Goal: Task Accomplishment & Management: Manage account settings

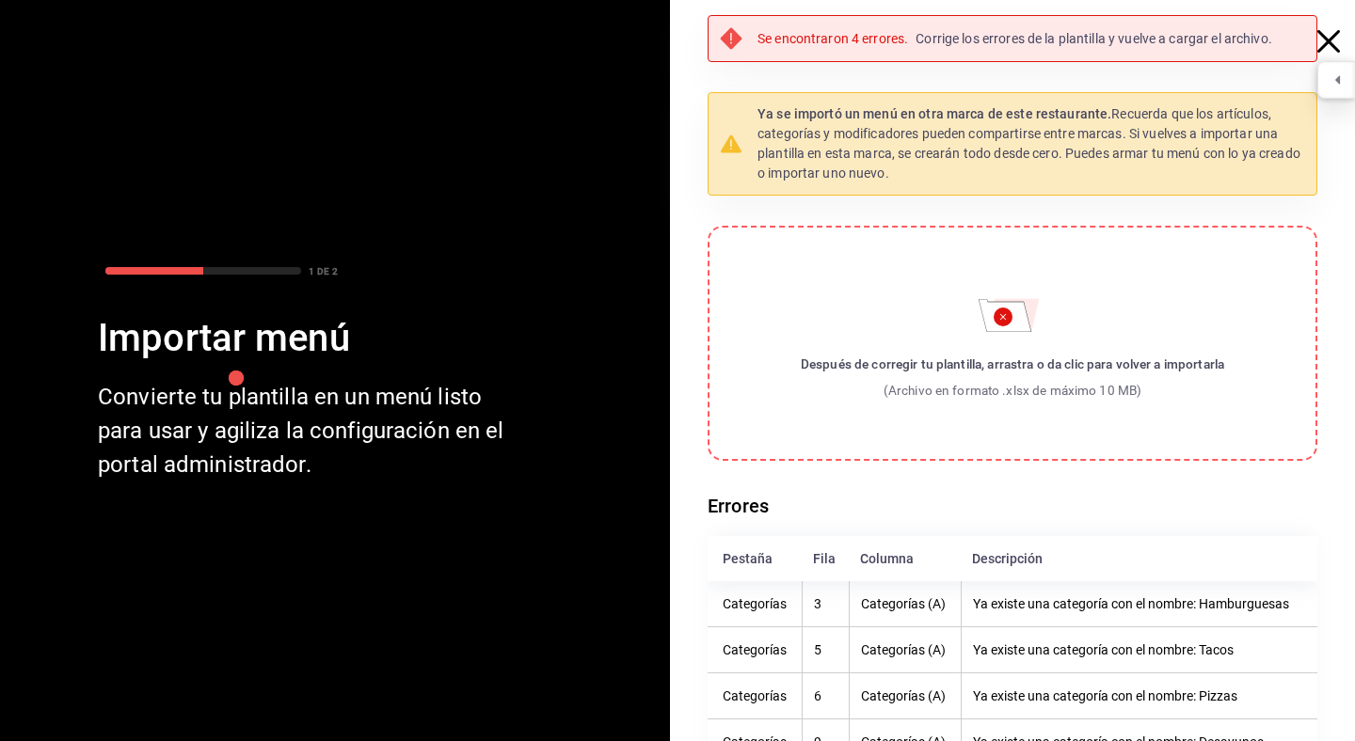
click at [1329, 30] on icon "button" at bounding box center [1328, 41] width 23 height 23
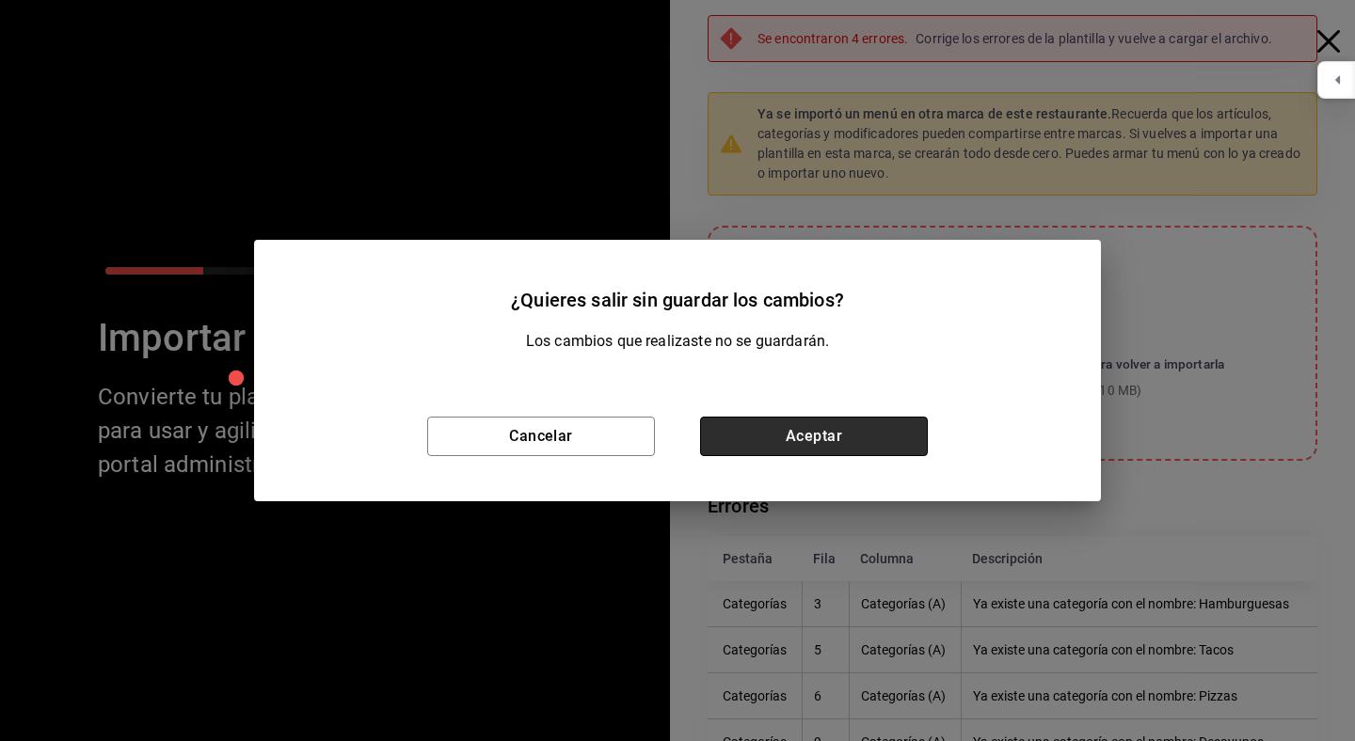
click at [879, 433] on button "Aceptar" at bounding box center [814, 437] width 228 height 40
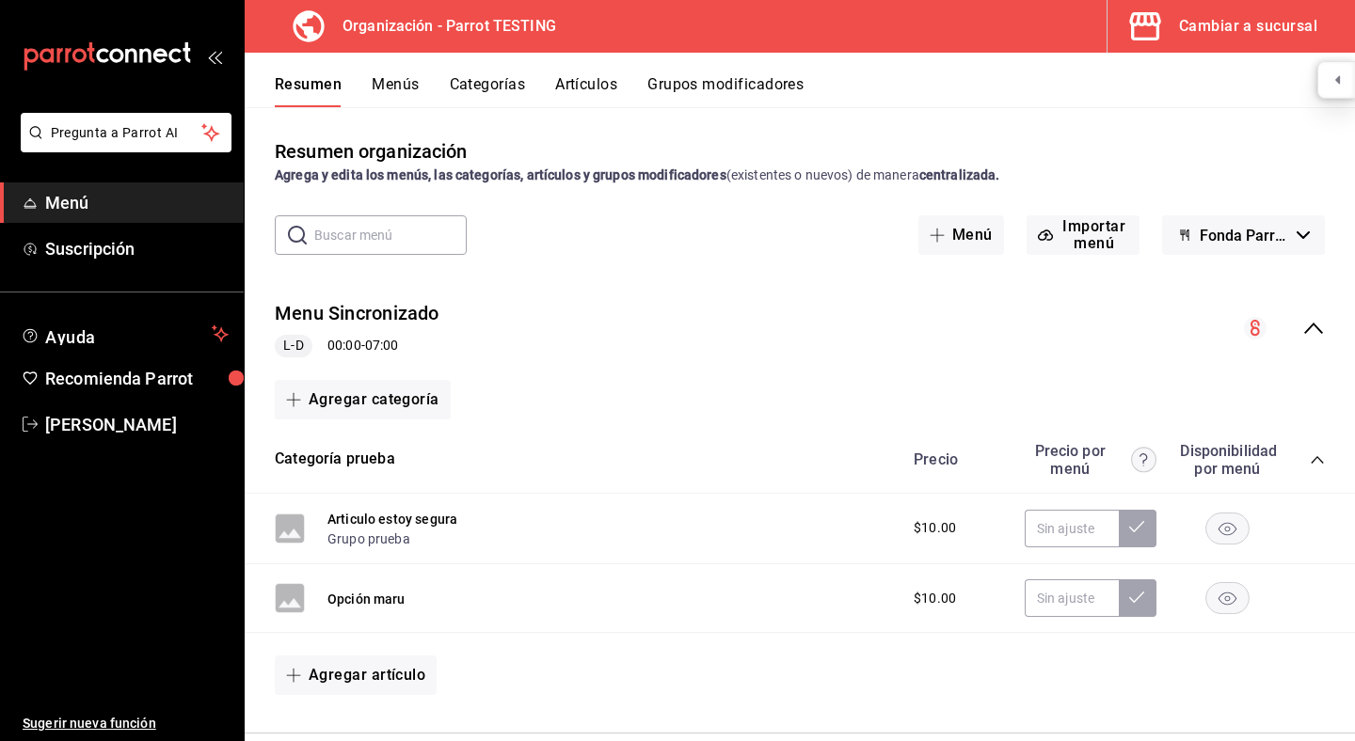
click at [1238, 24] on div "Cambiar a sucursal" at bounding box center [1248, 26] width 138 height 26
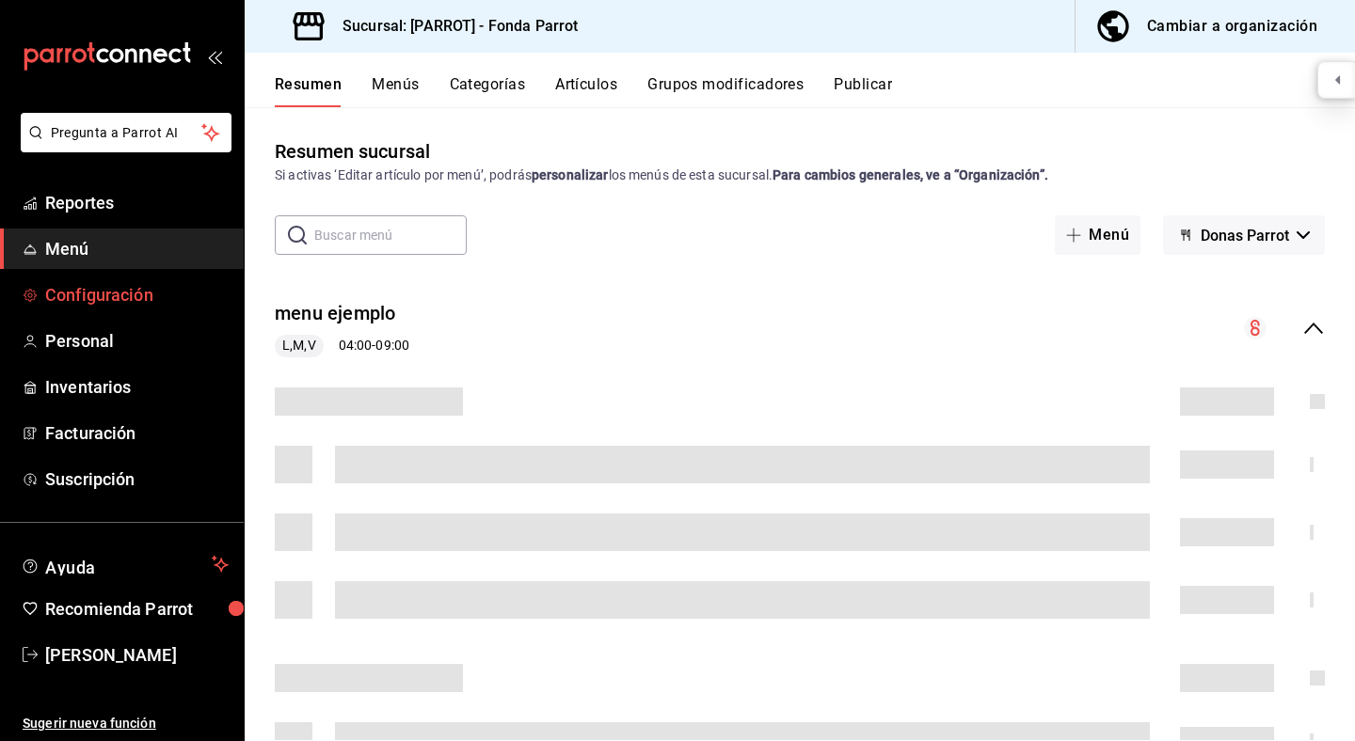
click at [114, 302] on span "Configuración" at bounding box center [136, 294] width 183 height 25
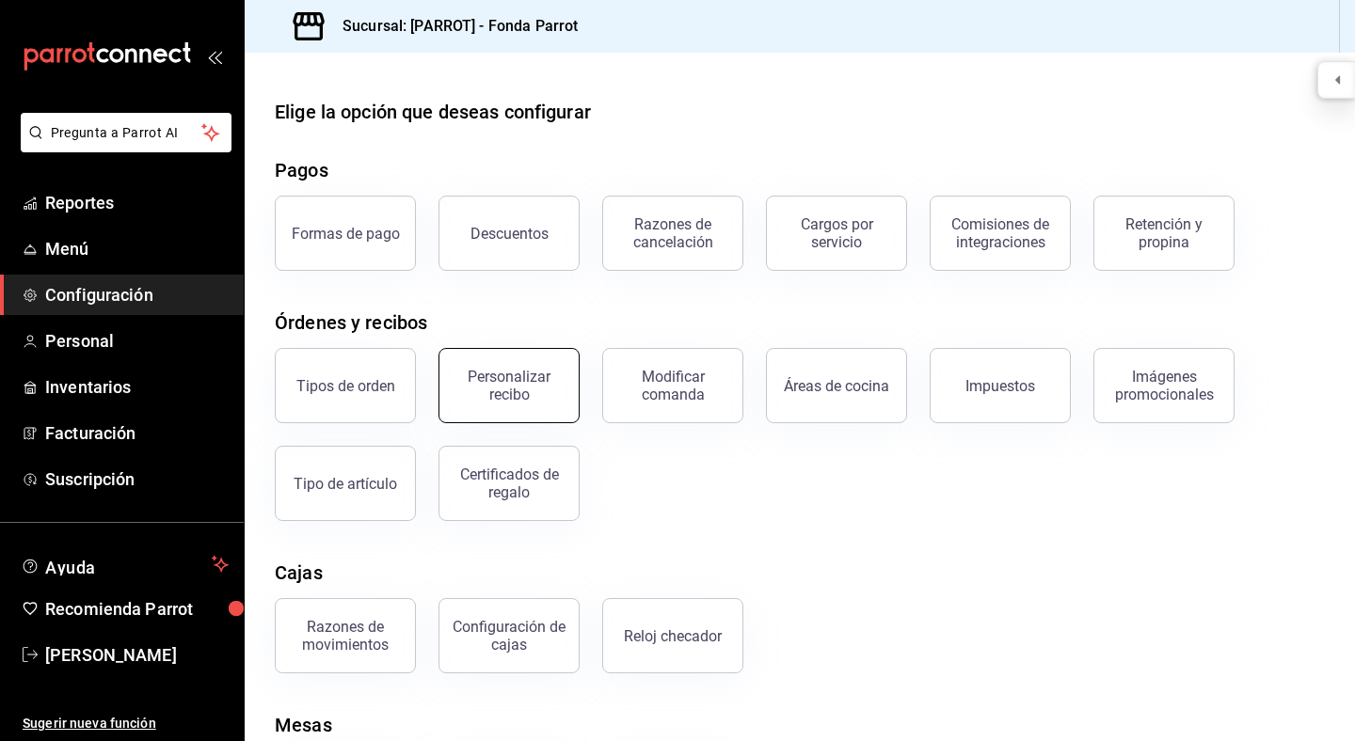
scroll to position [115, 0]
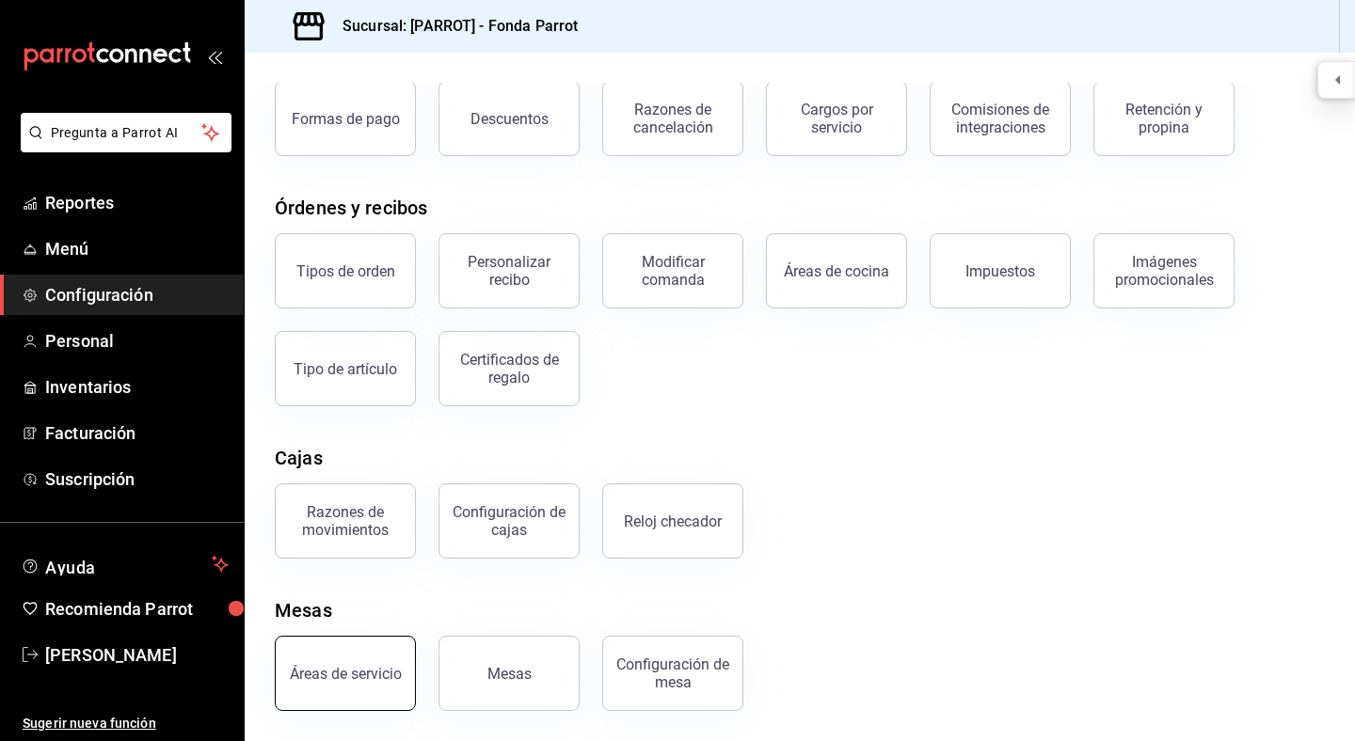
click at [338, 686] on button "Áreas de servicio" at bounding box center [345, 673] width 141 height 75
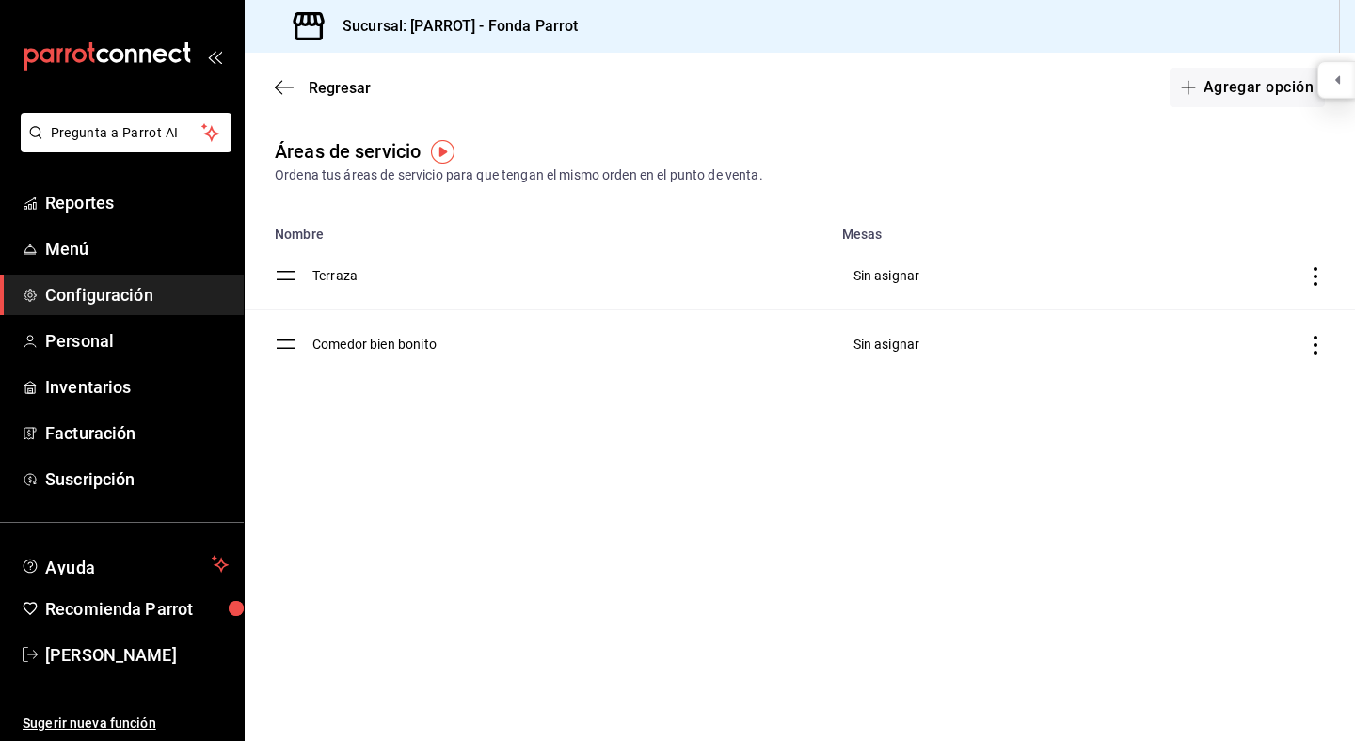
click at [1317, 284] on icon "discountsTable" at bounding box center [1315, 276] width 19 height 19
click at [1214, 262] on span "Marcar como predeterminada" at bounding box center [1213, 272] width 177 height 20
click at [611, 533] on div at bounding box center [677, 370] width 1355 height 741
click at [292, 95] on icon "button" at bounding box center [284, 87] width 19 height 17
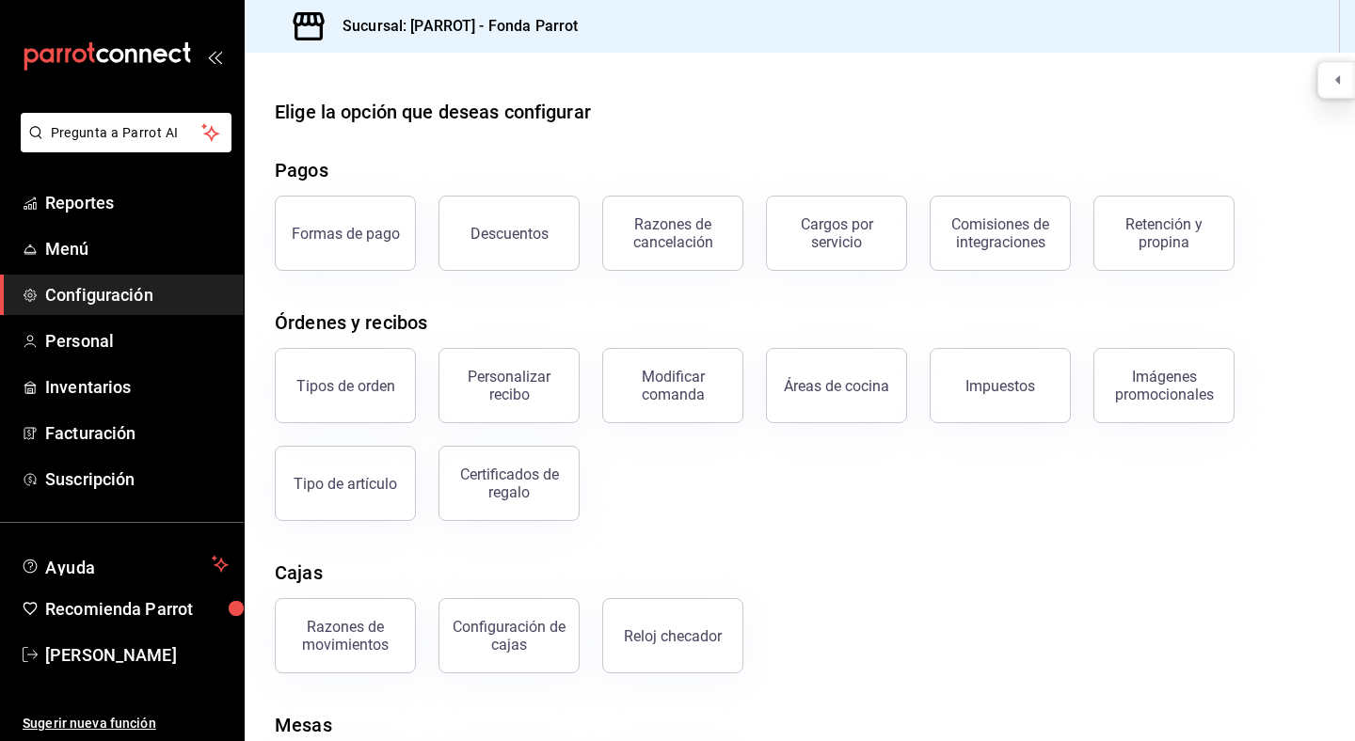
scroll to position [115, 0]
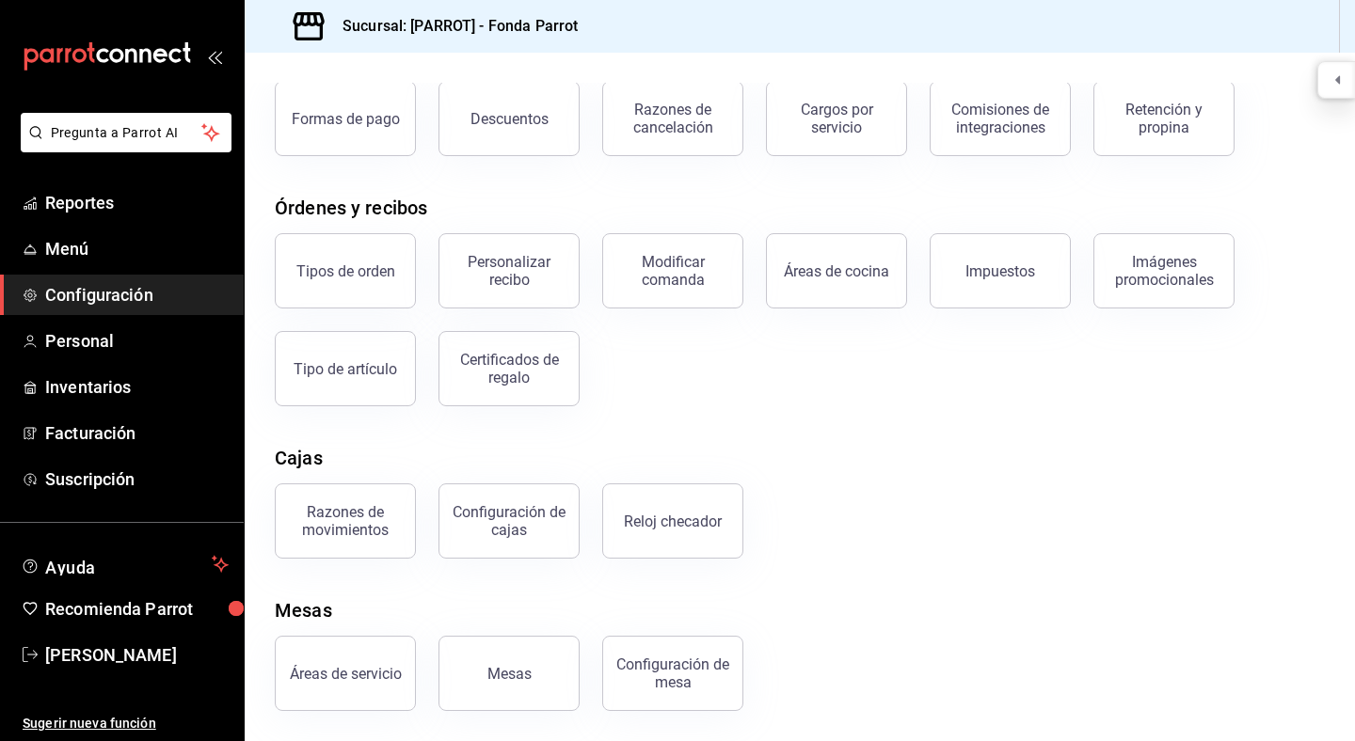
click at [494, 682] on button "Mesas" at bounding box center [508, 673] width 141 height 75
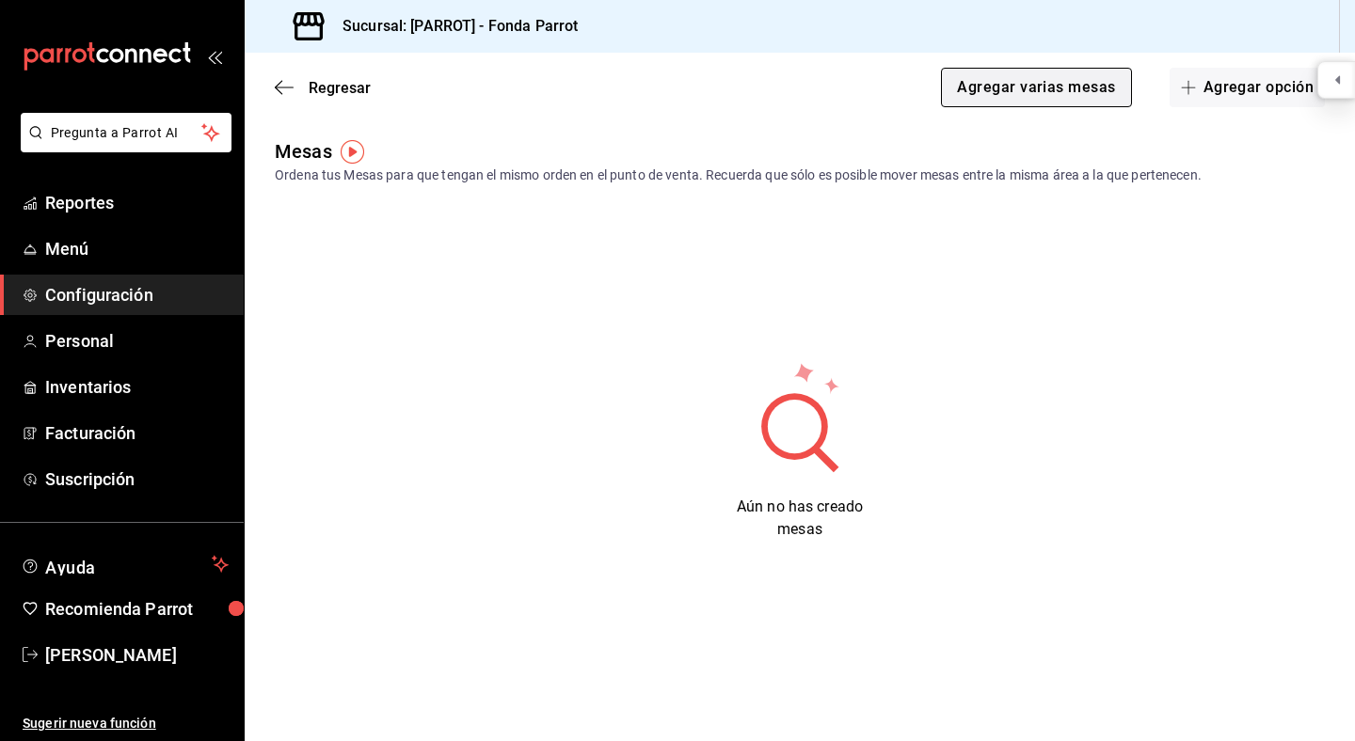
click at [1077, 86] on button "Agregar varias mesas" at bounding box center [1036, 88] width 190 height 40
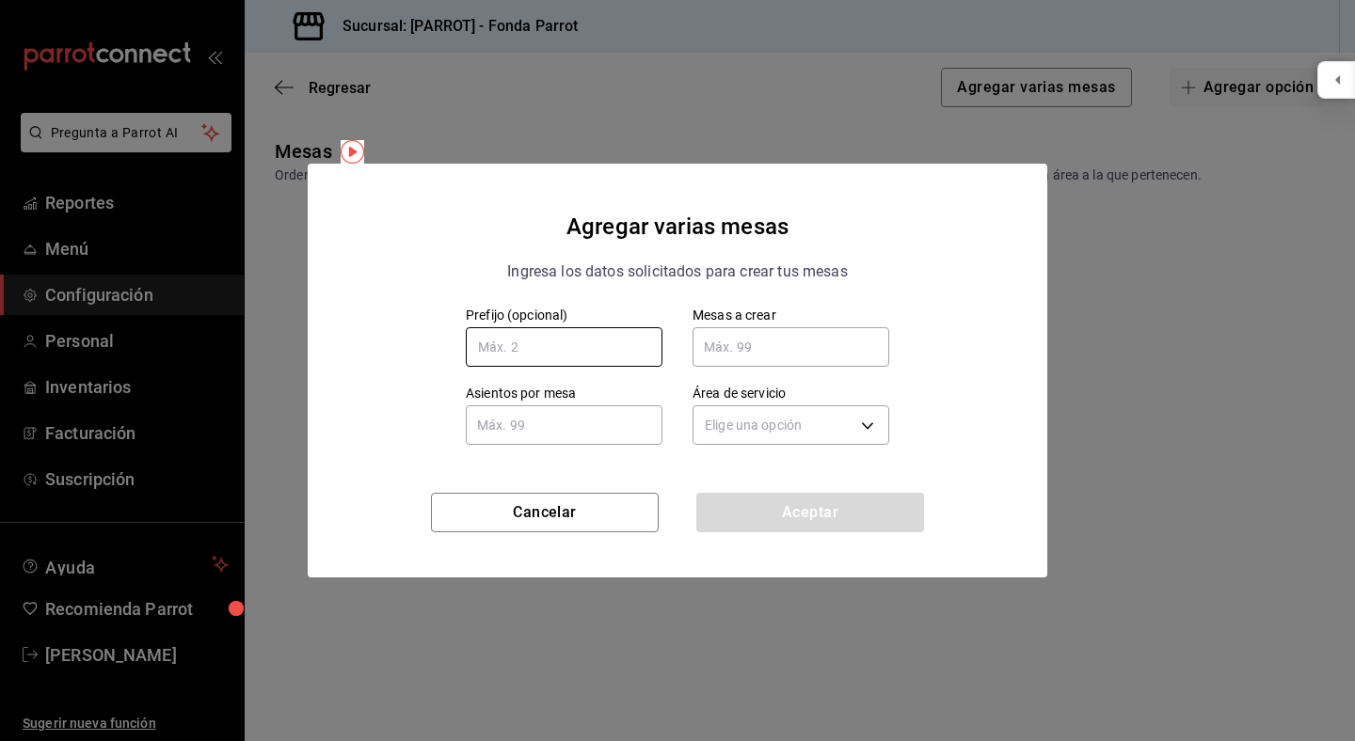
type input "t"
type input "T"
click at [796, 335] on input "text" at bounding box center [790, 347] width 197 height 38
type input "16"
click at [578, 426] on input "text" at bounding box center [564, 425] width 197 height 38
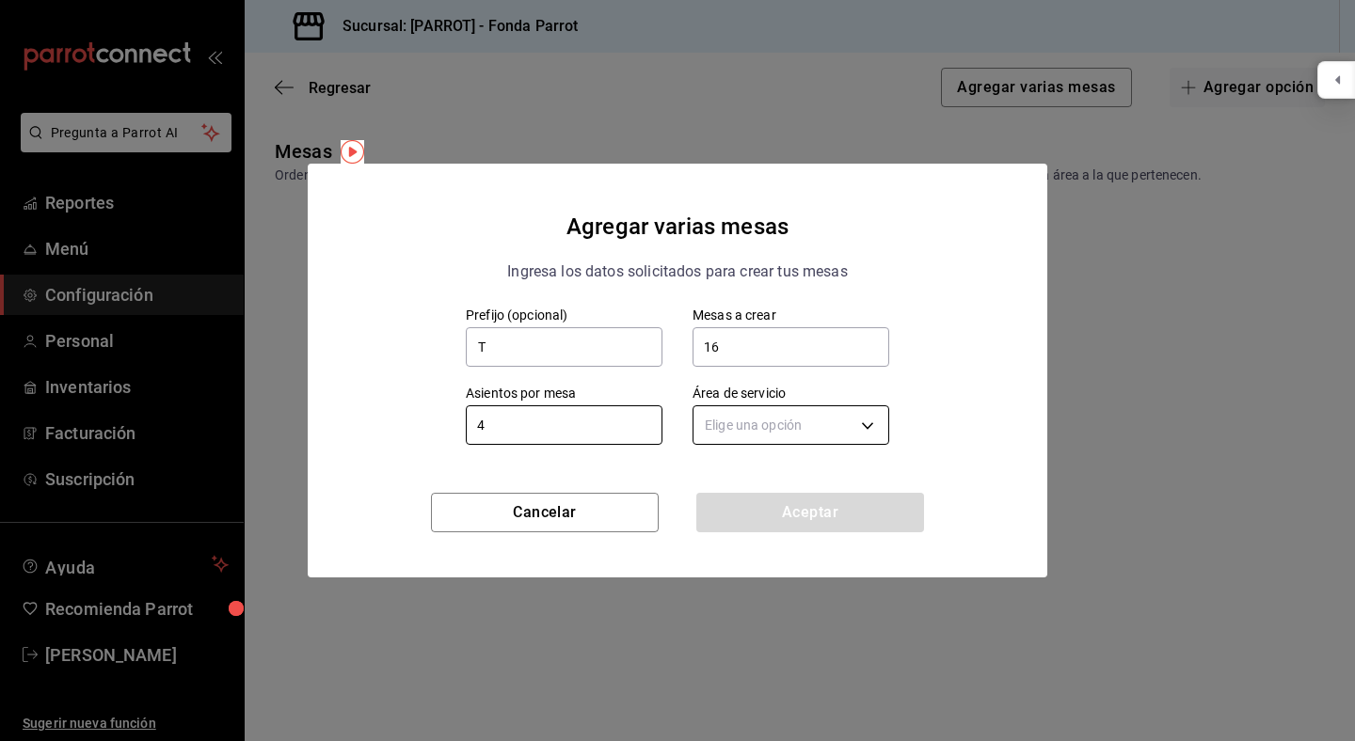
type input "4"
click at [822, 427] on body "Pregunta a Parrot AI Reportes Menú Configuración Personal Inventarios Facturaci…" at bounding box center [677, 370] width 1355 height 741
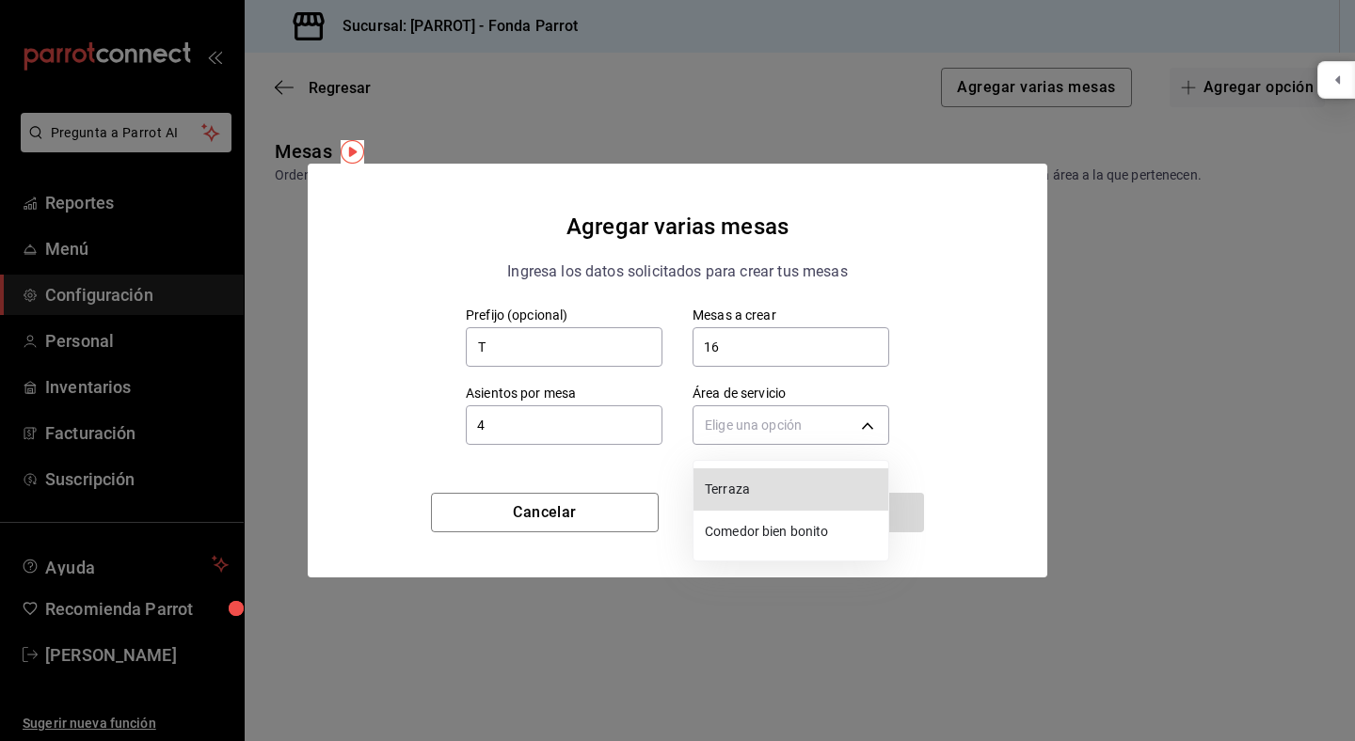
click at [748, 486] on span "Terraza" at bounding box center [793, 490] width 176 height 20
type input "726eae3c-9d41-4631-a162-eadd6833b263"
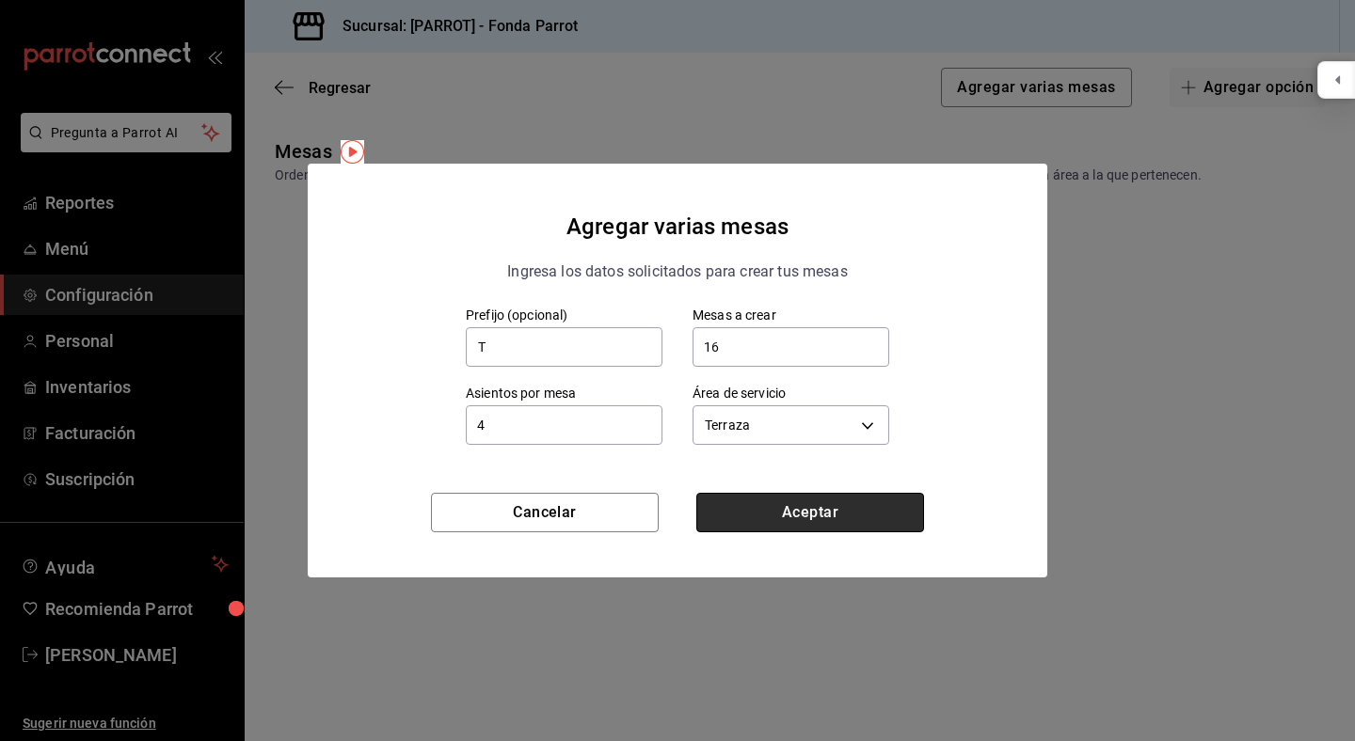
click at [812, 511] on button "Aceptar" at bounding box center [810, 513] width 228 height 40
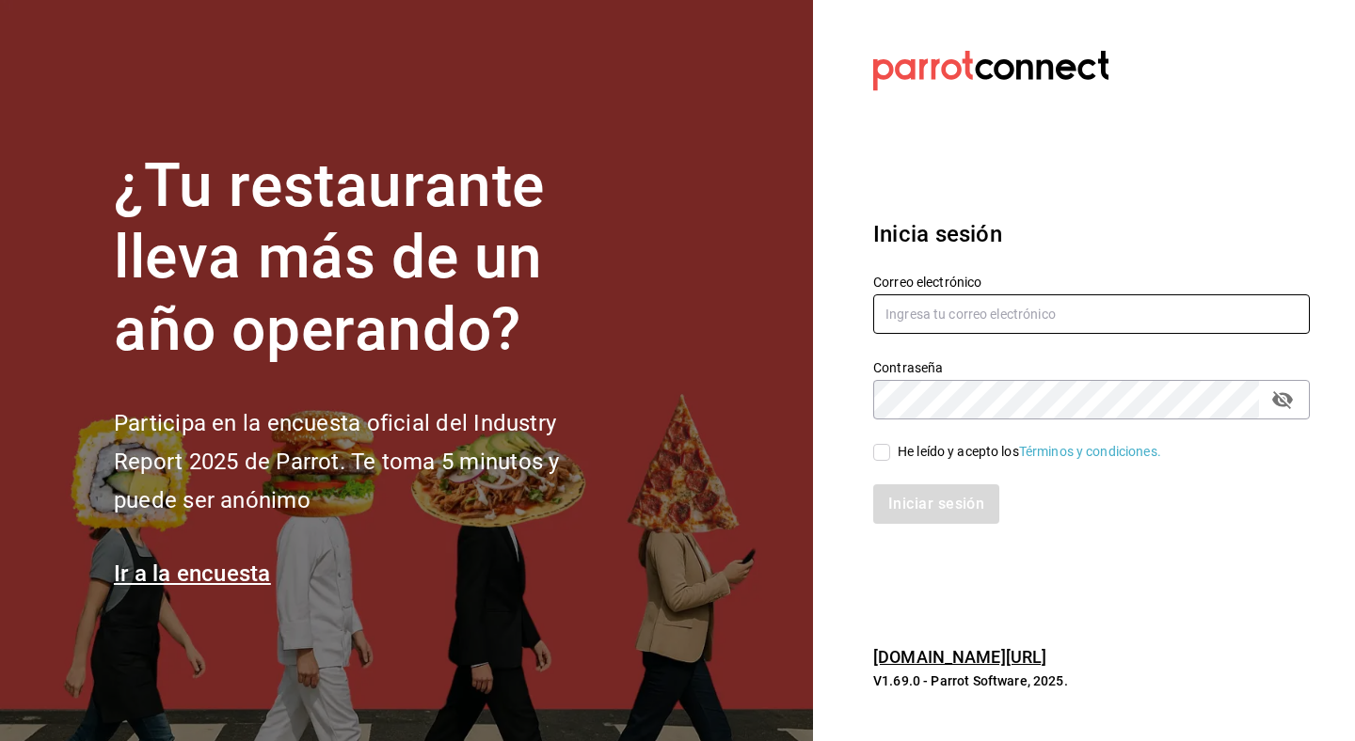
type input "fonda@parrotsoftware.io"
click at [878, 447] on input "He leído y acepto los Términos y condiciones." at bounding box center [881, 452] width 17 height 17
checkbox input "true"
click at [908, 503] on button "Iniciar sesión" at bounding box center [937, 504] width 128 height 40
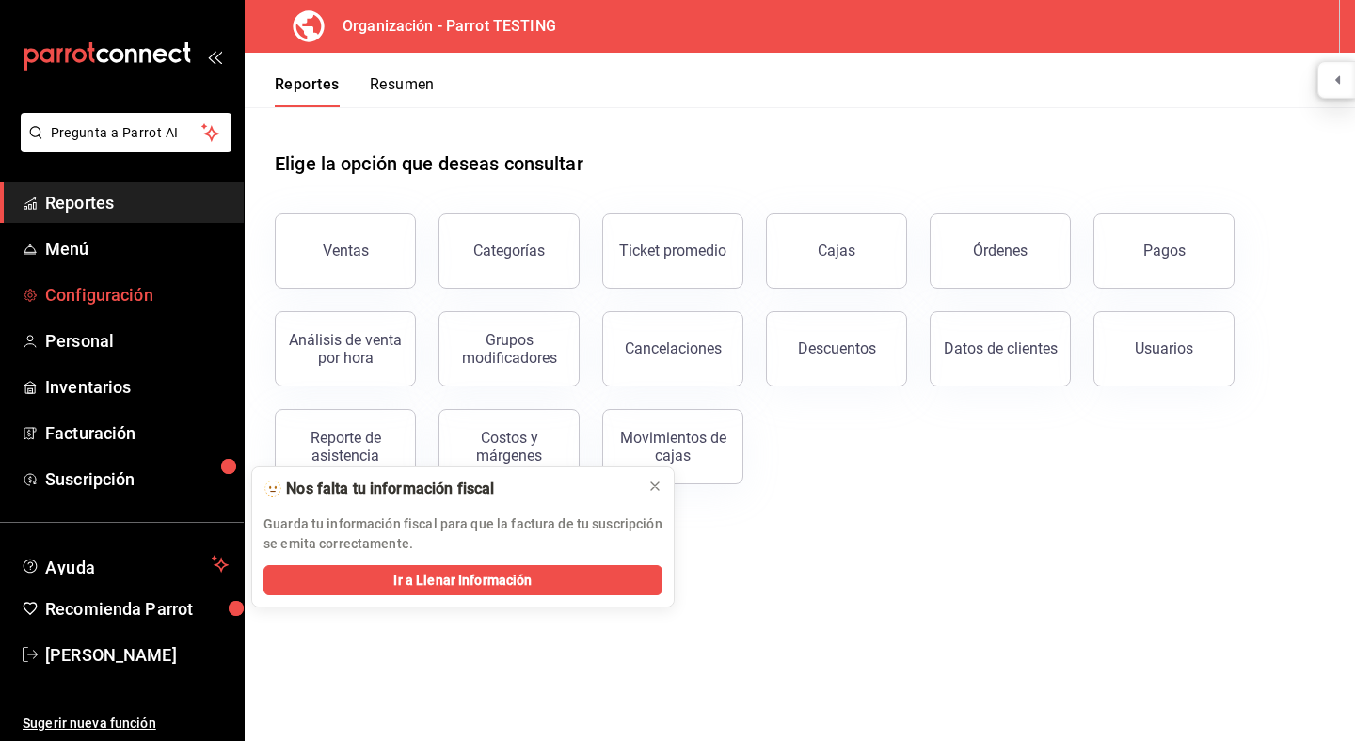
click at [78, 293] on span "Configuración" at bounding box center [136, 294] width 183 height 25
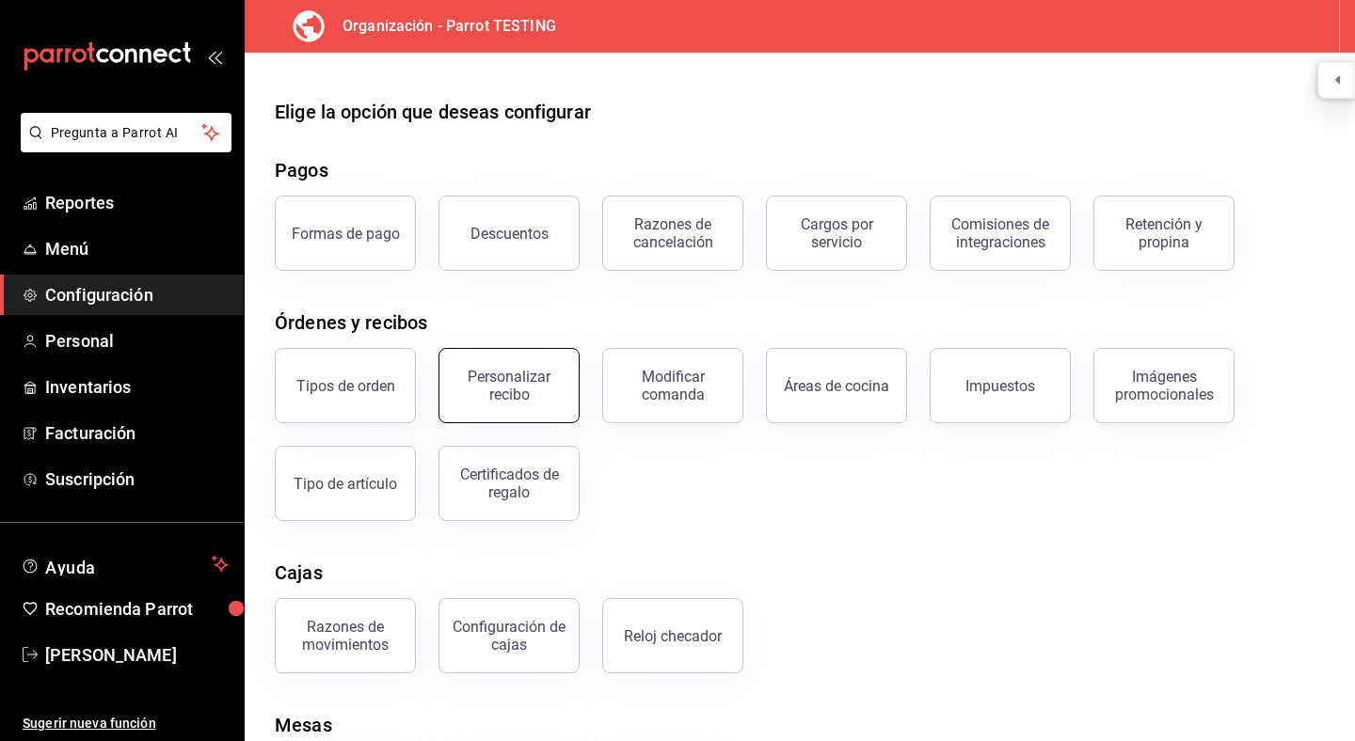
click at [546, 394] on div "Personalizar recibo" at bounding box center [509, 386] width 117 height 36
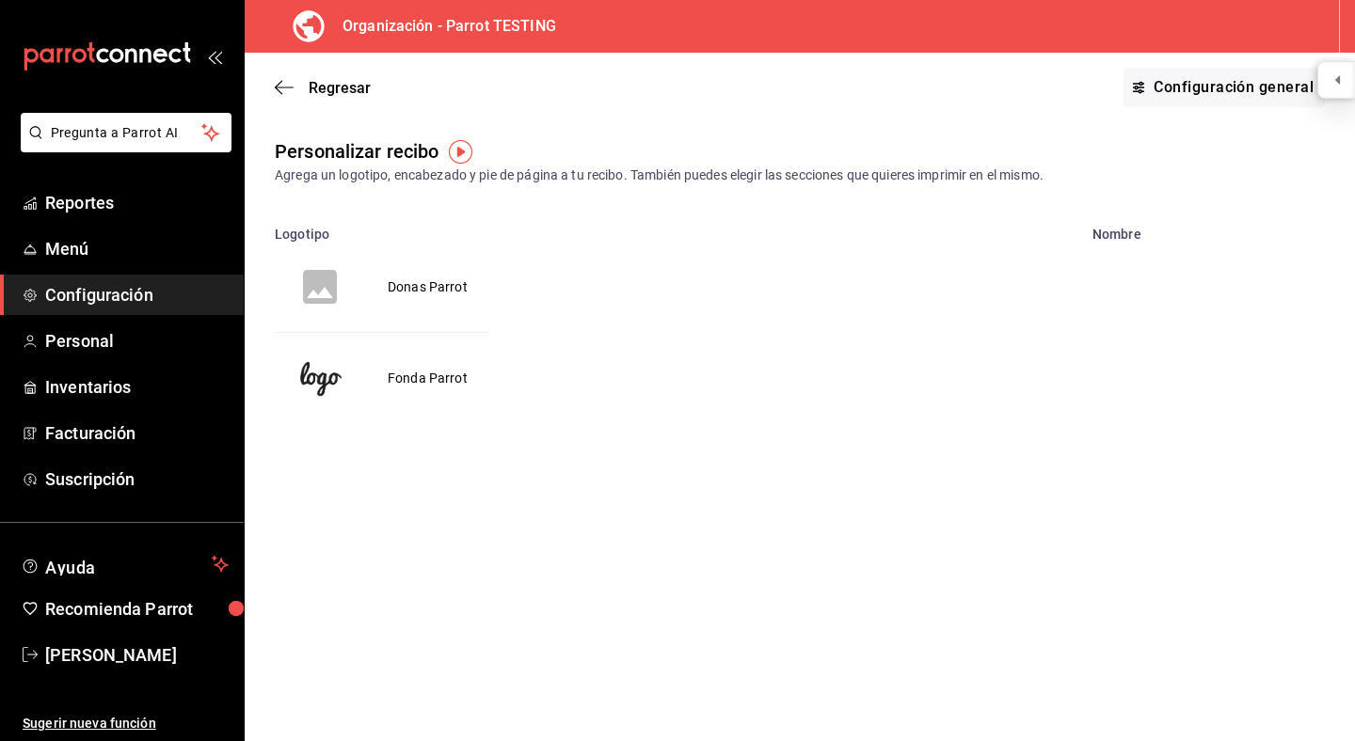
click at [460, 285] on td "Donas Parrot" at bounding box center [427, 287] width 125 height 90
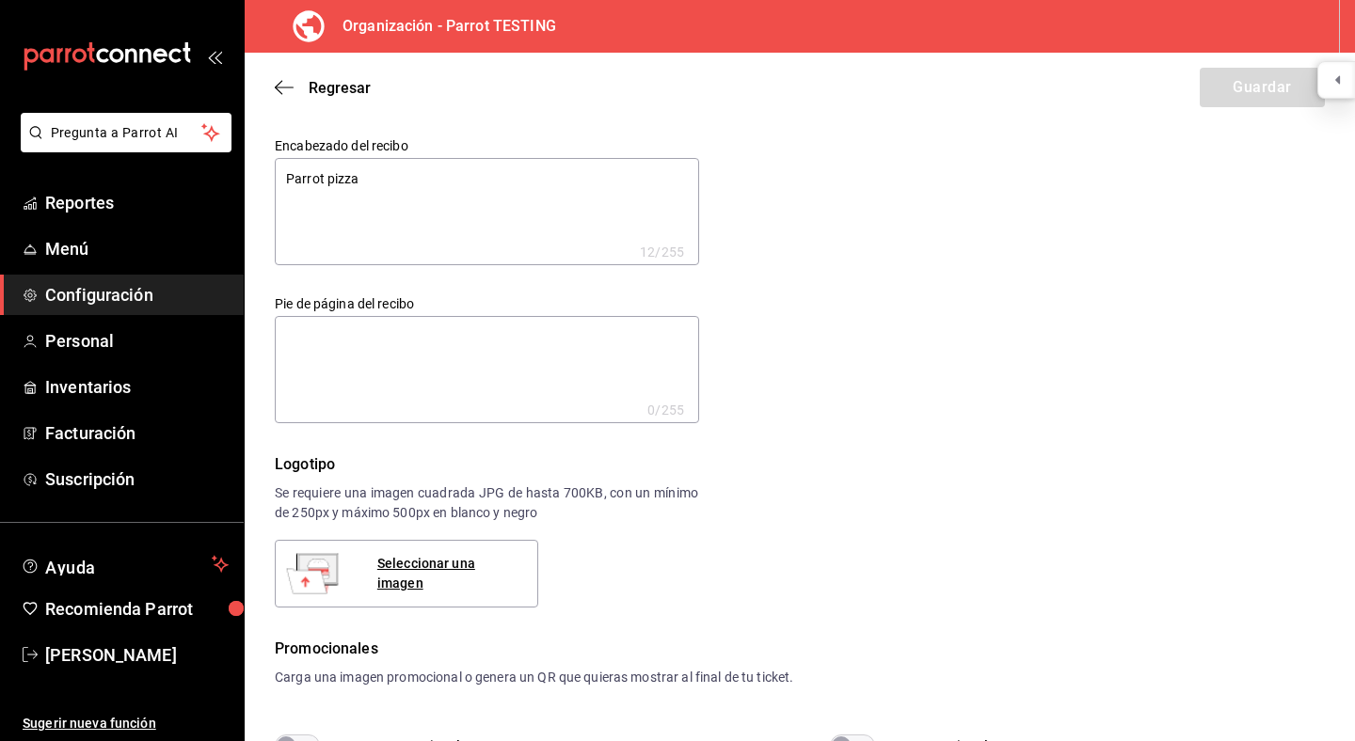
type textarea "x"
click at [286, 84] on icon "button" at bounding box center [284, 87] width 19 height 17
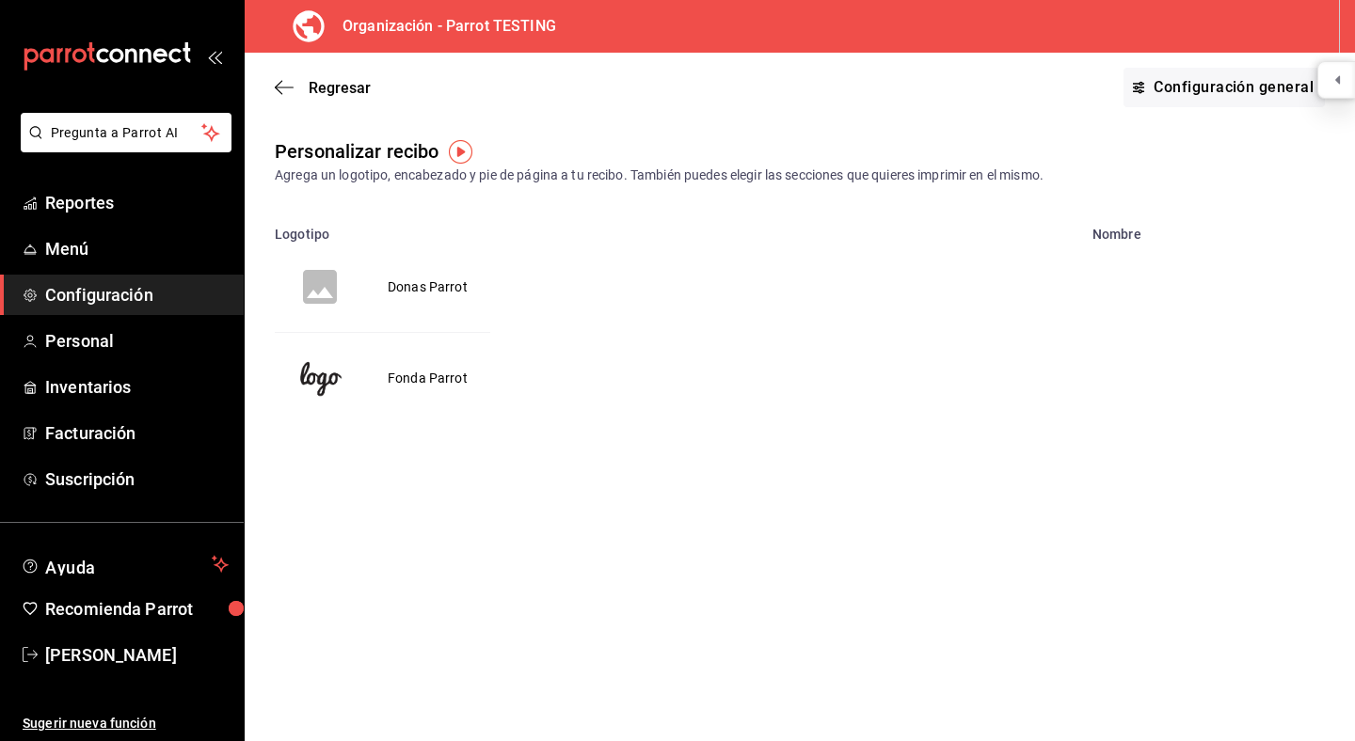
click at [430, 388] on td "Fonda Parrot" at bounding box center [427, 378] width 125 height 91
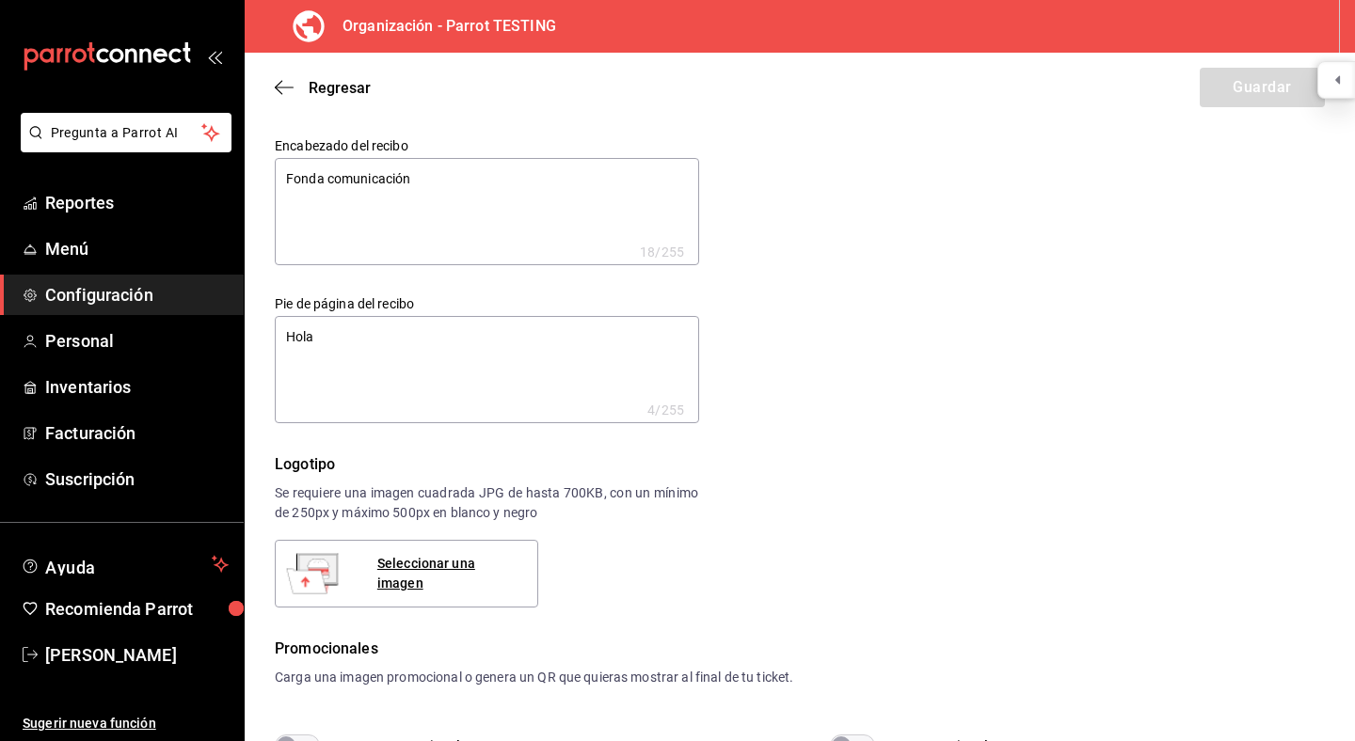
type textarea "x"
click at [356, 139] on label "Encabezado del recibo" at bounding box center [487, 145] width 424 height 13
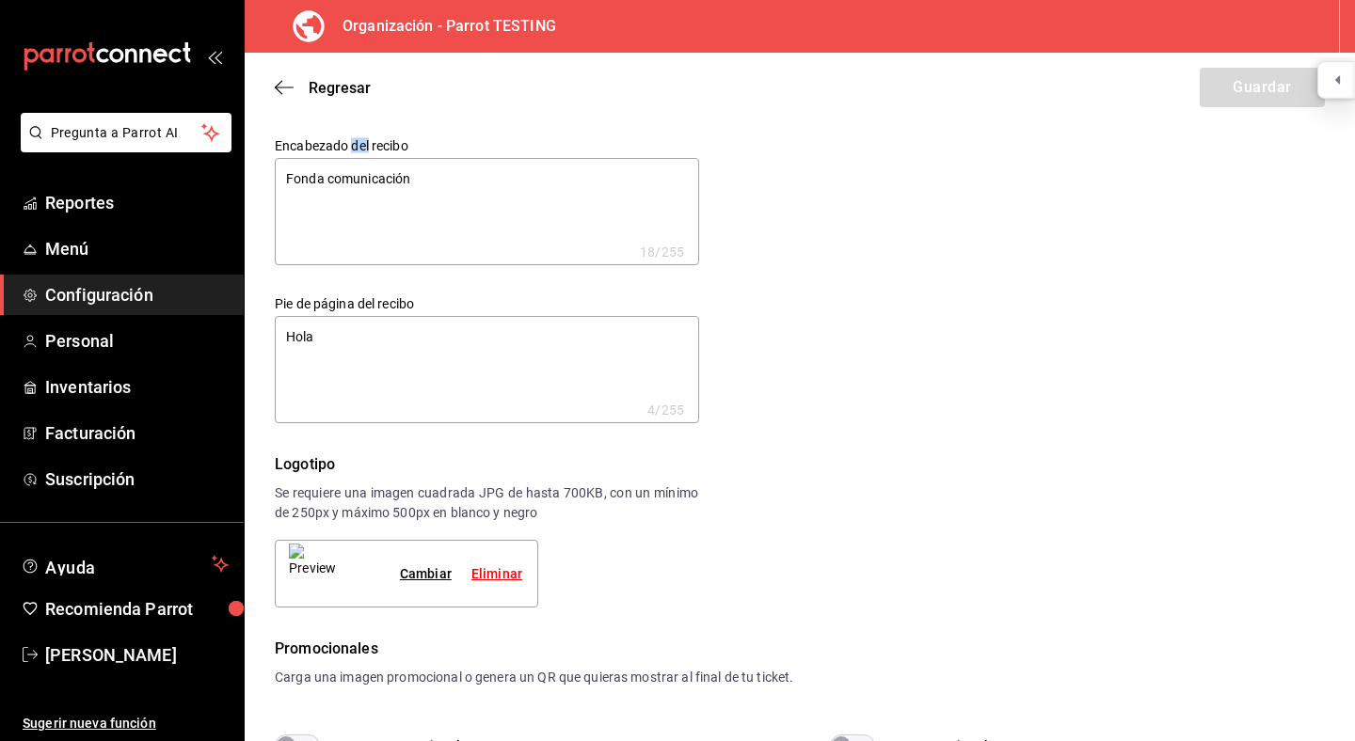
click at [356, 139] on label "Encabezado del recibo" at bounding box center [487, 145] width 424 height 13
copy label "Encabezado del recibo"
